Goal: Transaction & Acquisition: Purchase product/service

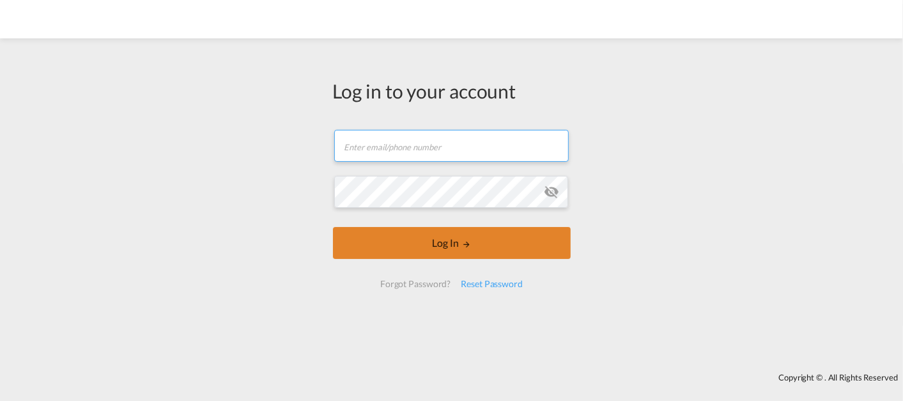
type input "[EMAIL_ADDRESS][DOMAIN_NAME]"
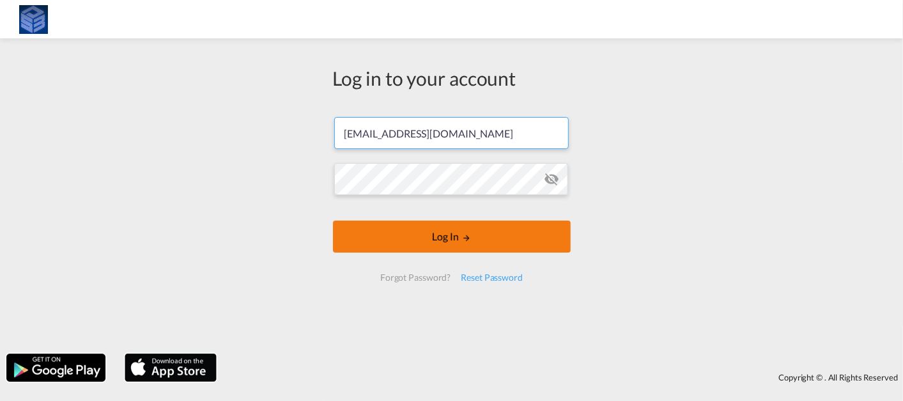
click at [429, 234] on button "Log In" at bounding box center [452, 236] width 238 height 32
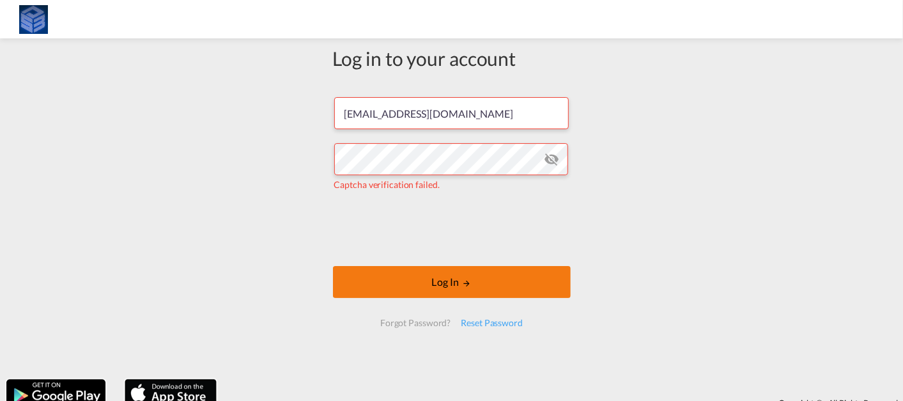
click at [373, 290] on button "Log In" at bounding box center [452, 282] width 238 height 32
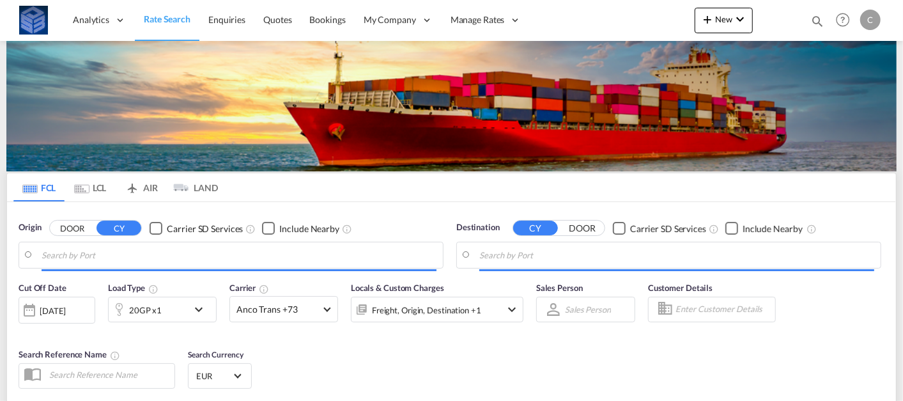
type input "[GEOGRAPHIC_DATA], [GEOGRAPHIC_DATA]"
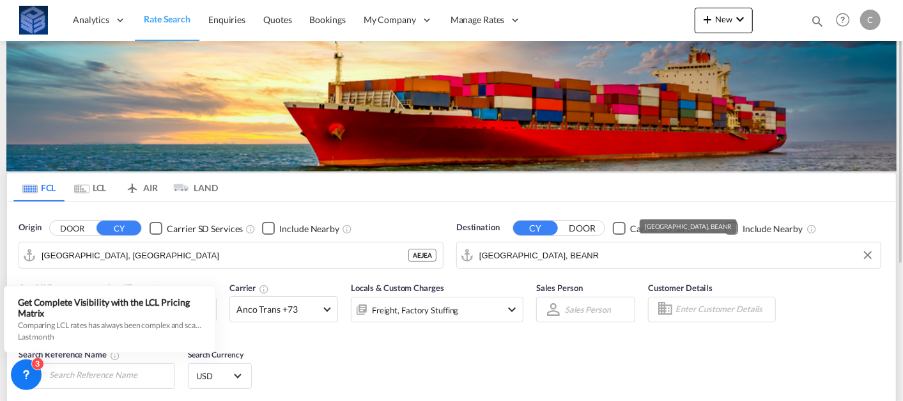
click at [522, 257] on input "[GEOGRAPHIC_DATA], BEANR" at bounding box center [676, 254] width 395 height 19
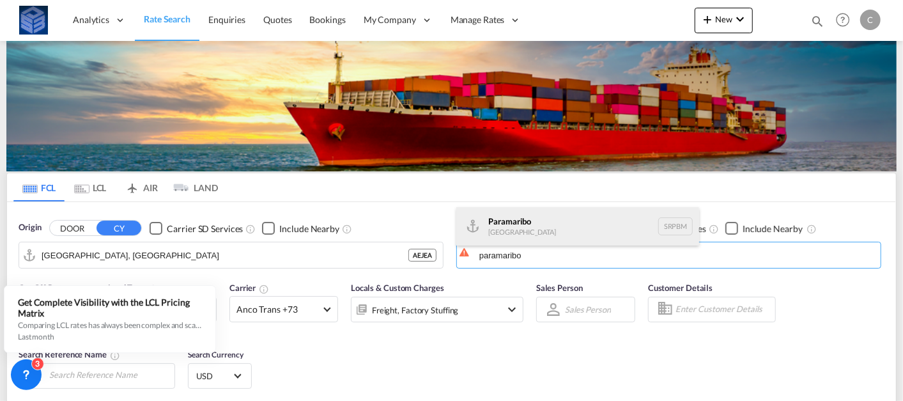
click at [532, 216] on div "Paramaribo [GEOGRAPHIC_DATA] SRPBM" at bounding box center [577, 226] width 243 height 38
type input "Paramaribo, SRPBM"
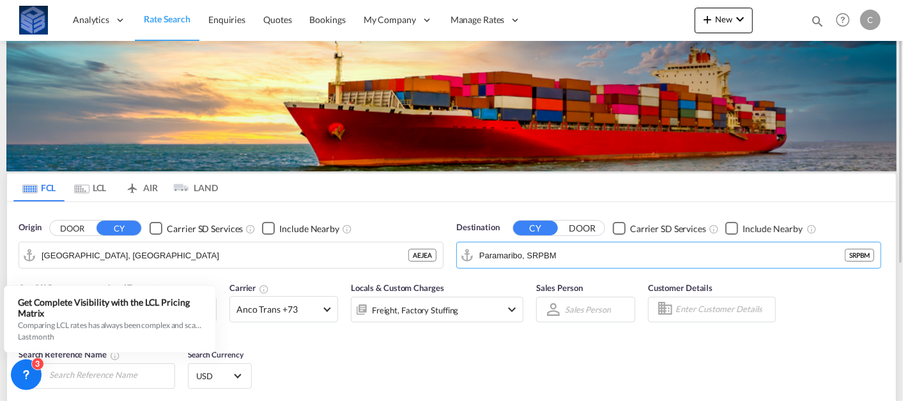
drag, startPoint x: 344, startPoint y: 342, endPoint x: 335, endPoint y: 332, distance: 13.1
click at [344, 342] on div "Cut Off Date [DATE] [DATE] Load Type 20GP x1 Carrier Anco Trans +73 Online Rate…" at bounding box center [451, 337] width 889 height 125
click at [311, 303] on span "Anco Trans +73" at bounding box center [277, 309] width 83 height 13
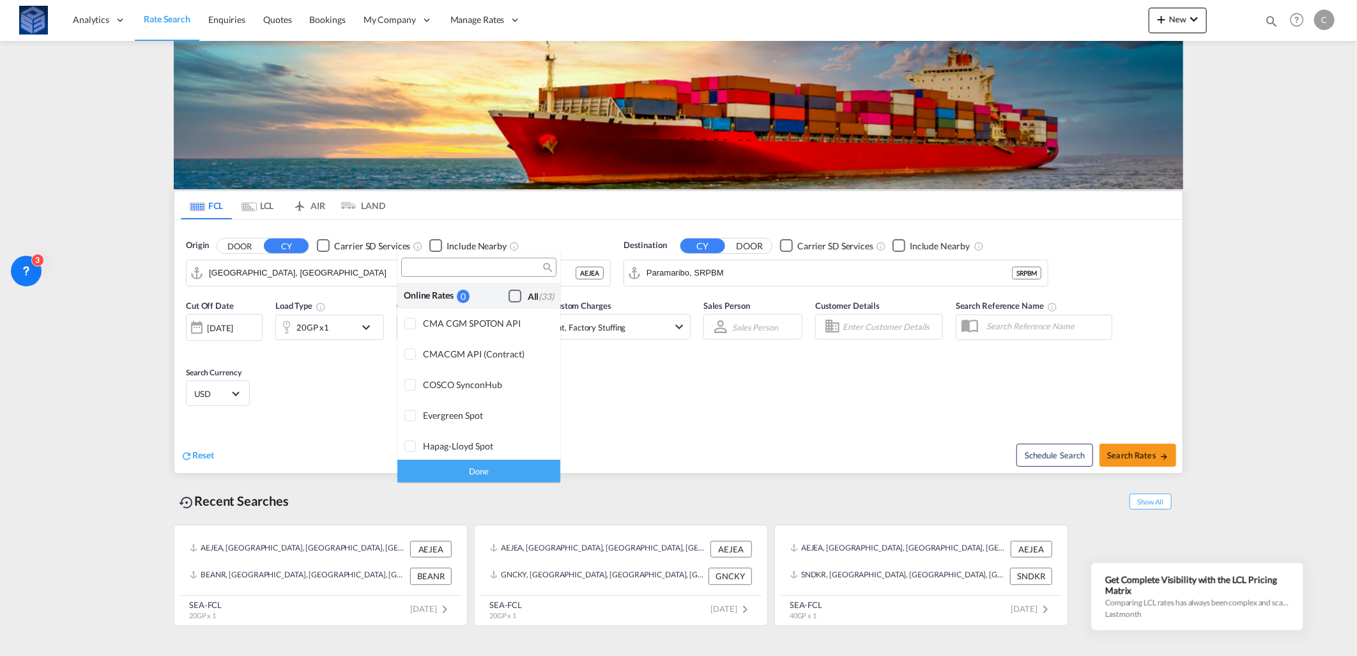
click at [509, 302] on div "Checkbox No Ink" at bounding box center [515, 295] width 13 height 13
click at [490, 400] on div "Done" at bounding box center [478, 470] width 163 height 22
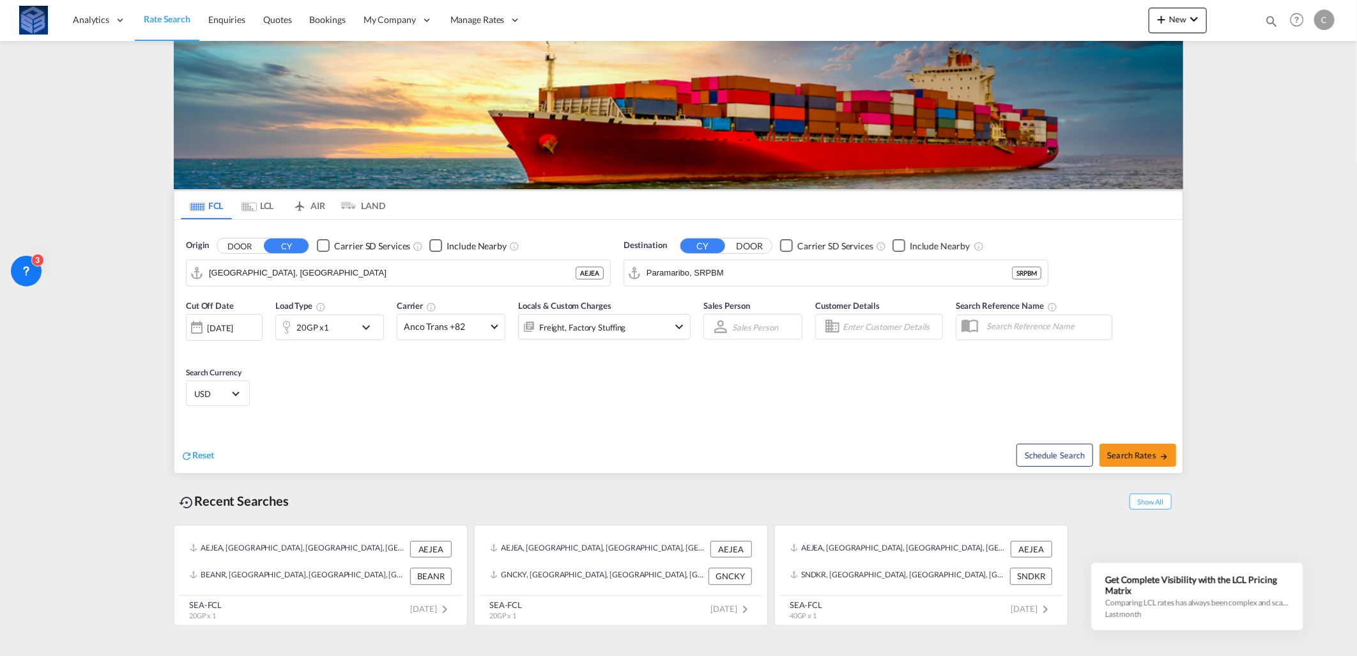
click at [346, 335] on div "20GP x1" at bounding box center [315, 327] width 79 height 26
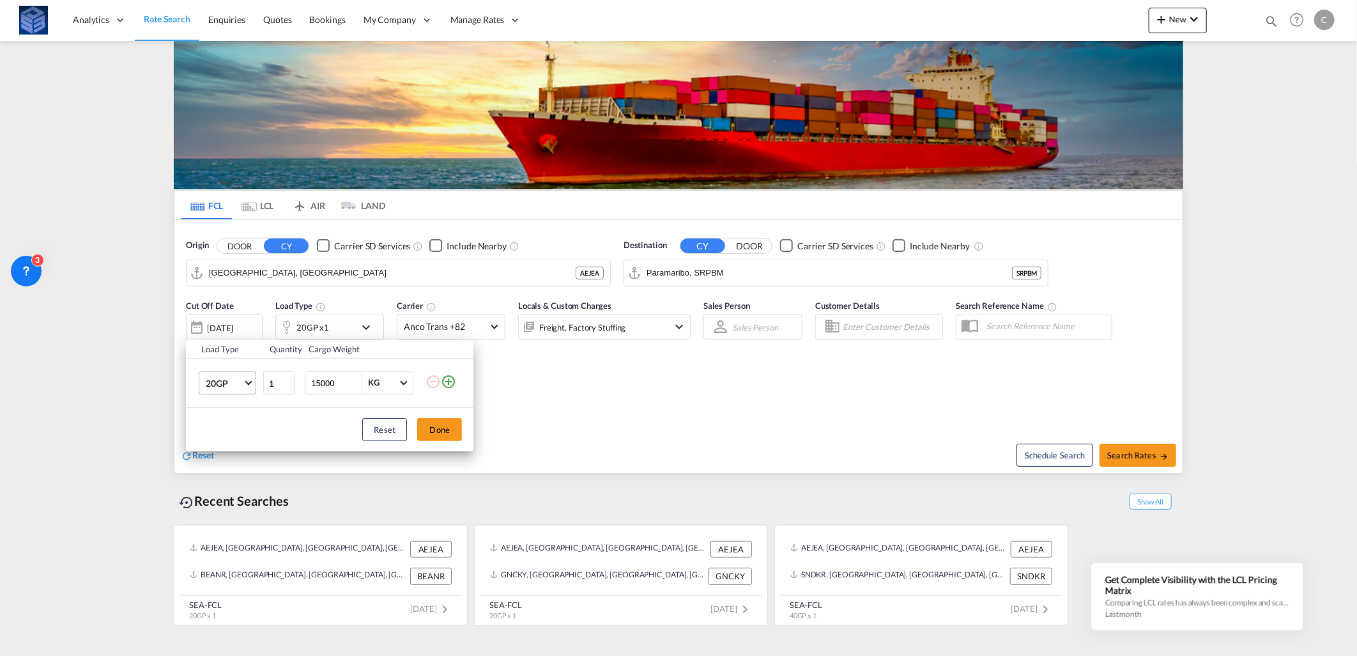
click at [229, 385] on span "20GP" at bounding box center [224, 383] width 37 height 13
click at [237, 400] on md-option "40OT" at bounding box center [239, 416] width 87 height 31
click at [432, 400] on button "Done" at bounding box center [439, 429] width 45 height 23
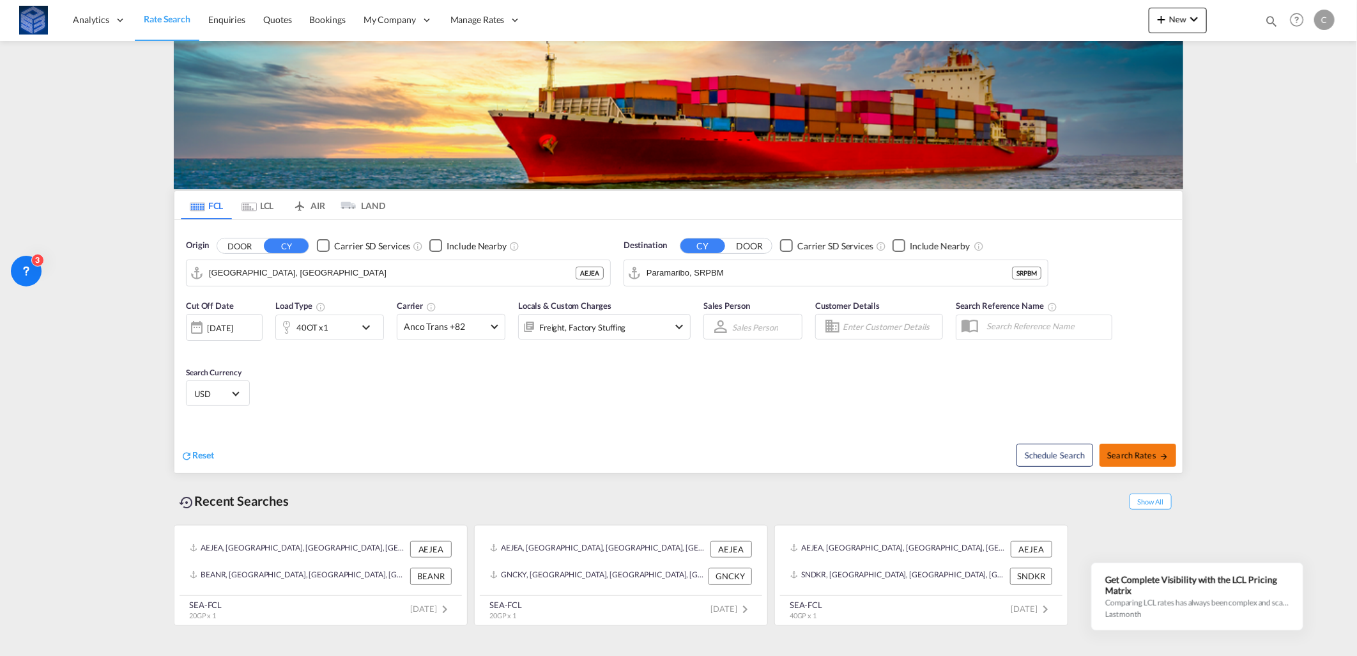
click at [902, 400] on button "Search Rates" at bounding box center [1138, 454] width 77 height 23
type input "AEJEA to SRPBM / [DATE]"
